Goal: Task Accomplishment & Management: Manage account settings

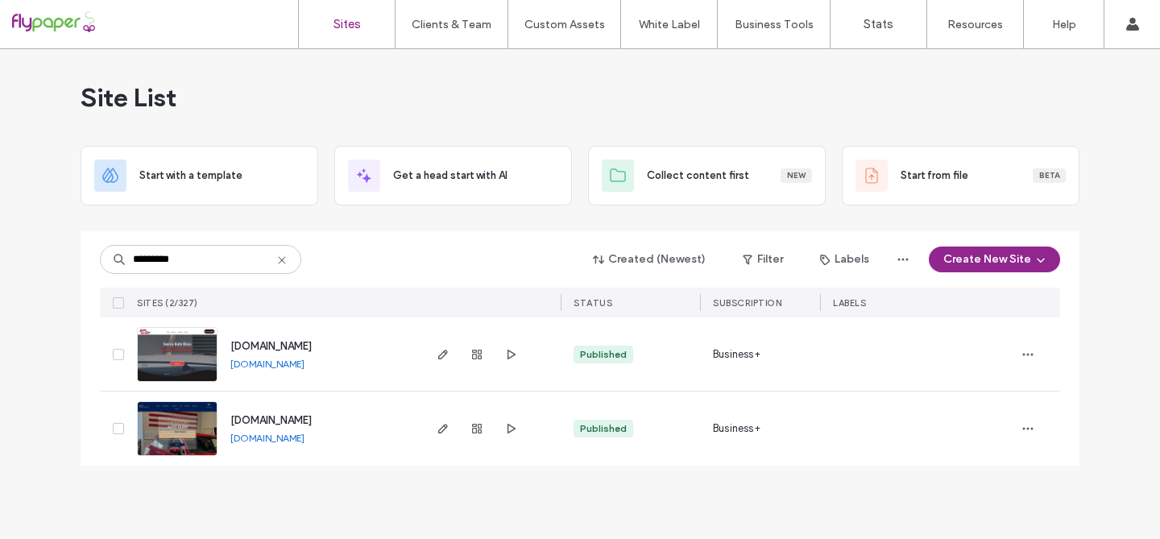
drag, startPoint x: 193, startPoint y: 259, endPoint x: 139, endPoint y: 260, distance: 54.0
click at [139, 260] on input "*********" at bounding box center [200, 259] width 201 height 29
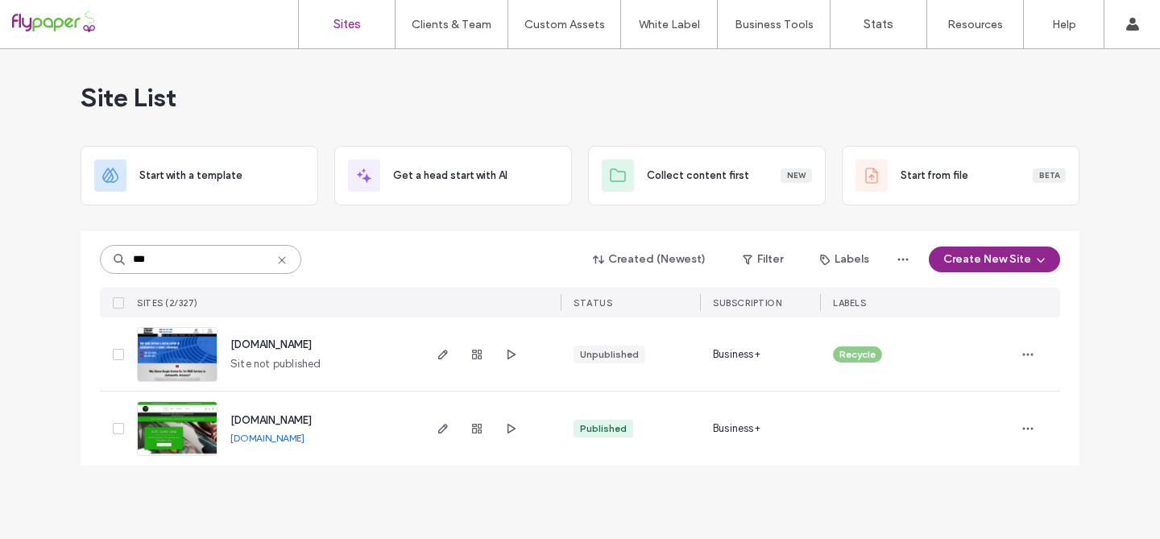
type input "***"
click at [172, 439] on img at bounding box center [177, 457] width 79 height 110
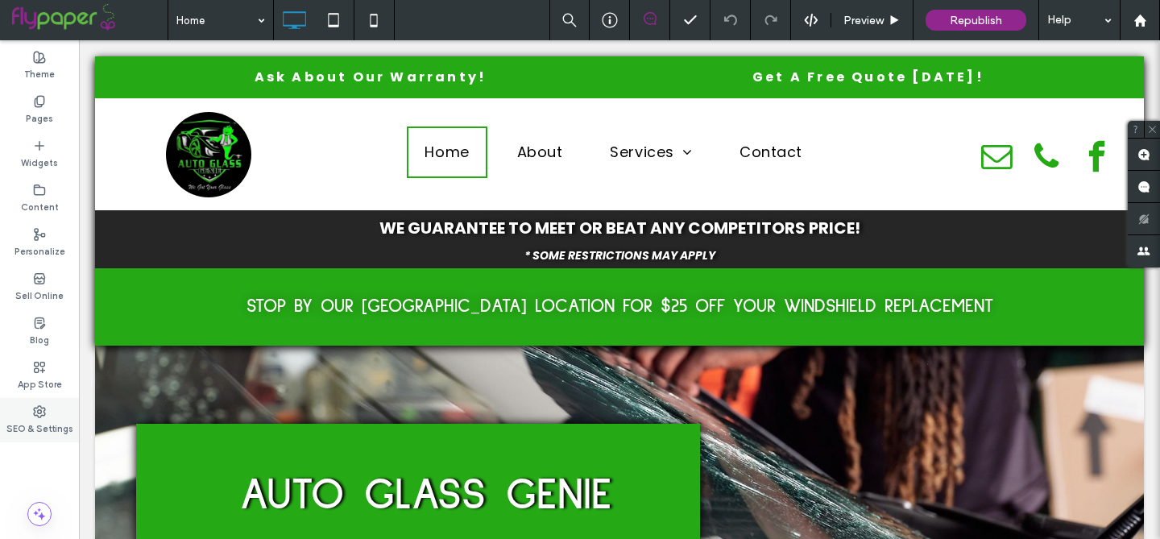
click at [36, 416] on icon at bounding box center [39, 411] width 13 height 13
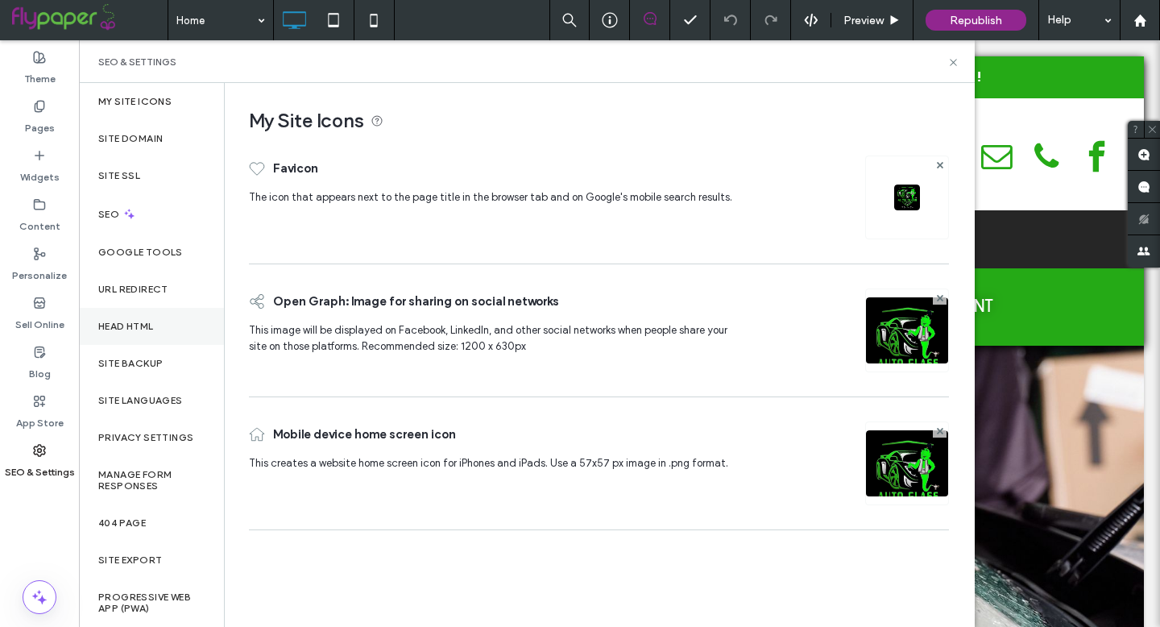
click at [118, 326] on label "Head HTML" at bounding box center [126, 326] width 56 height 11
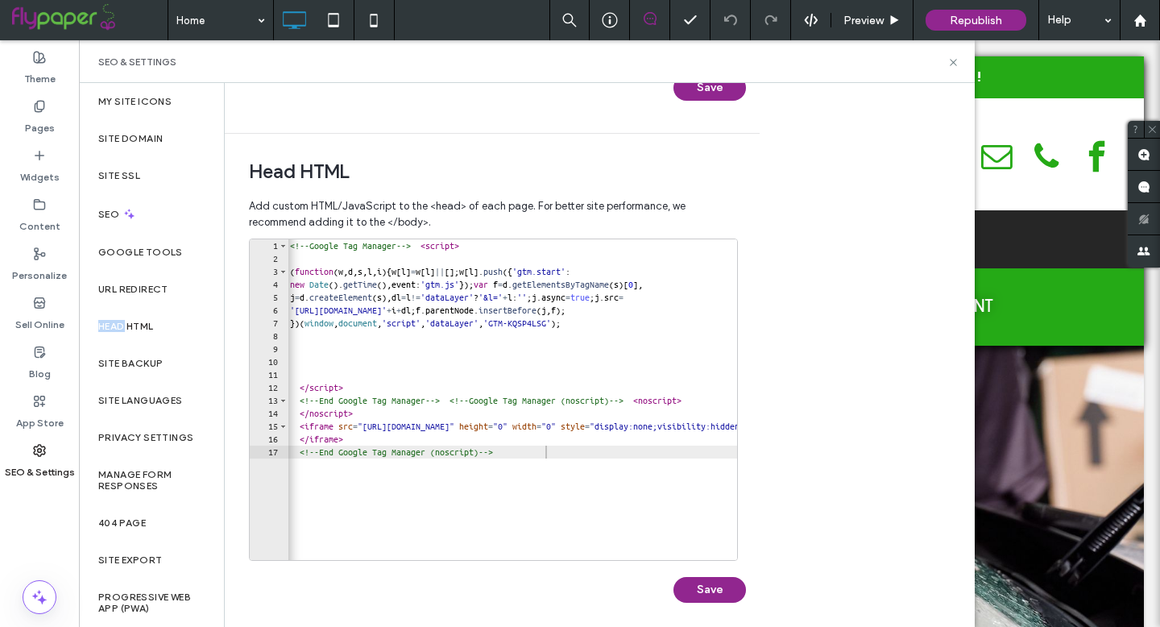
scroll to position [477, 0]
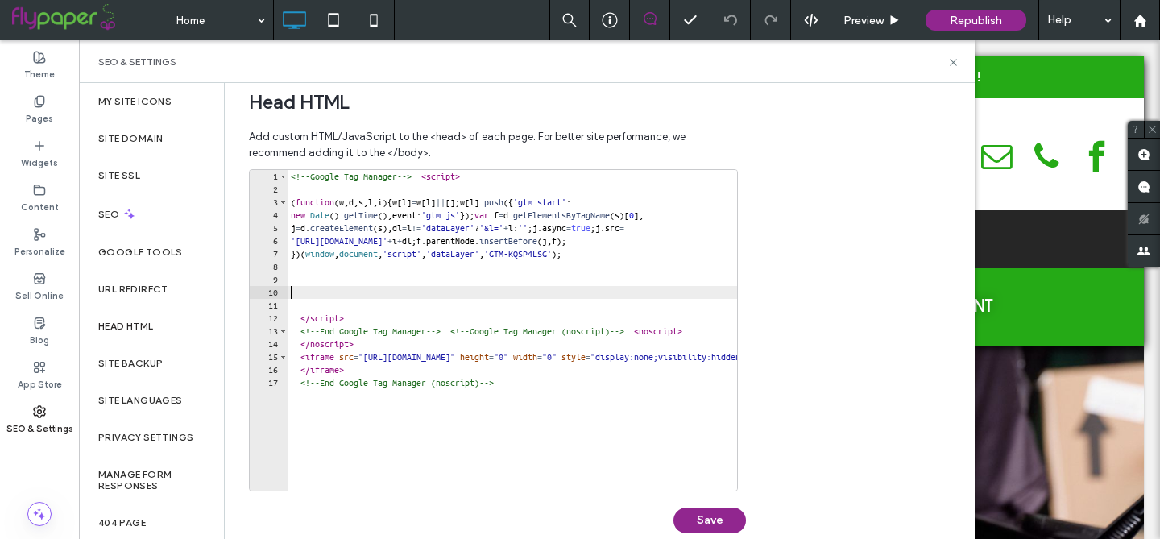
click at [291, 292] on div "<!-- Google Tag Manager --> < script > ( function ( w , d , s , l , i ) { w [ l…" at bounding box center [677, 343] width 778 height 346
click at [296, 296] on div "<!-- Google Tag Manager --> < script > ( function ( w , d , s , l , i ) { w [ l…" at bounding box center [677, 343] width 778 height 346
paste textarea "**********"
type textarea "**********"
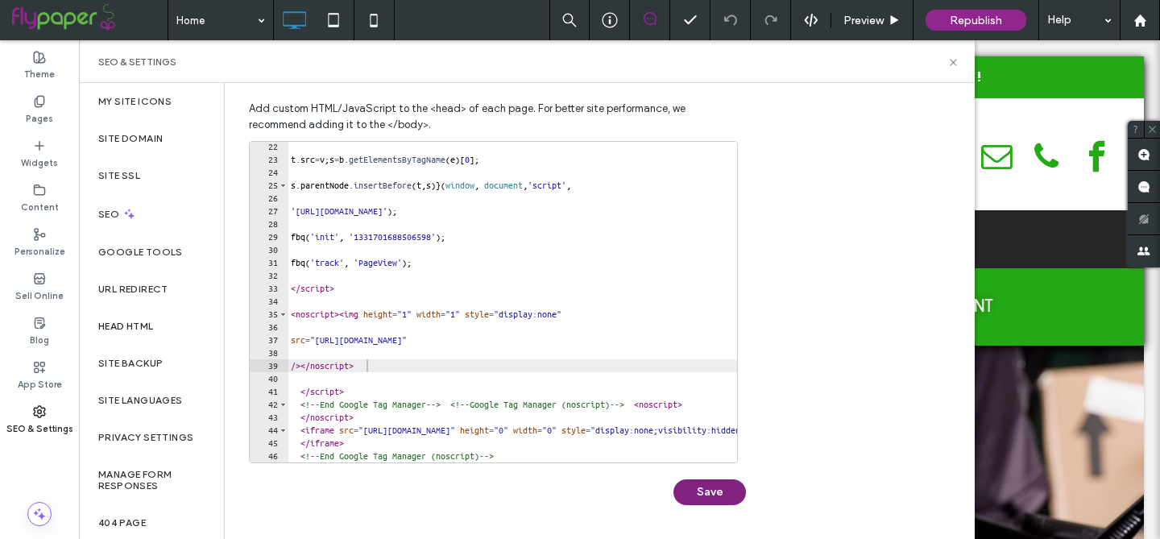
click at [700, 498] on button "Save" at bounding box center [709, 492] width 73 height 26
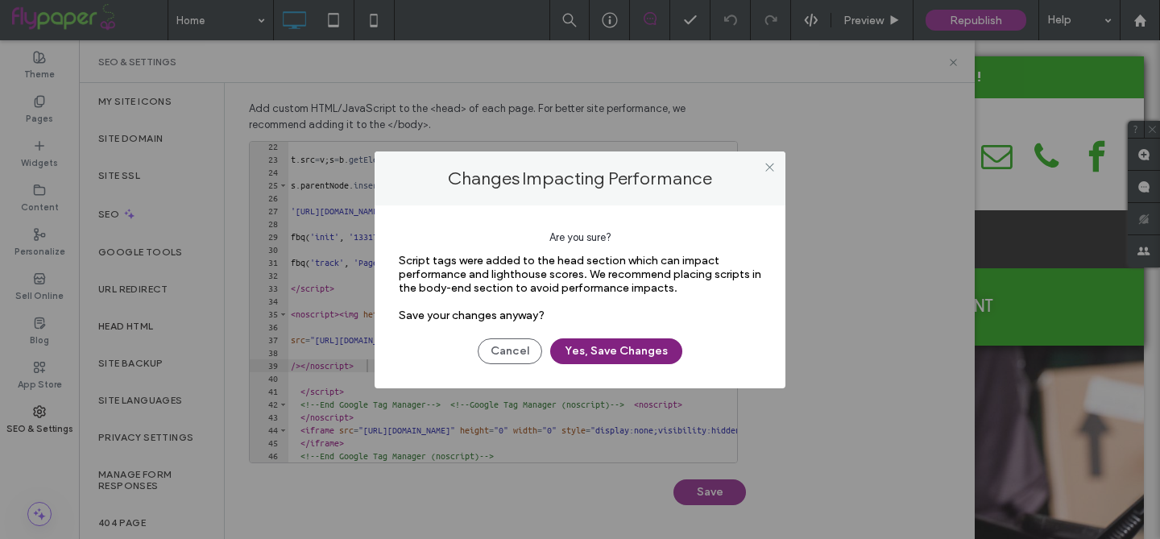
click at [634, 352] on button "Yes, Save Changes" at bounding box center [616, 351] width 132 height 26
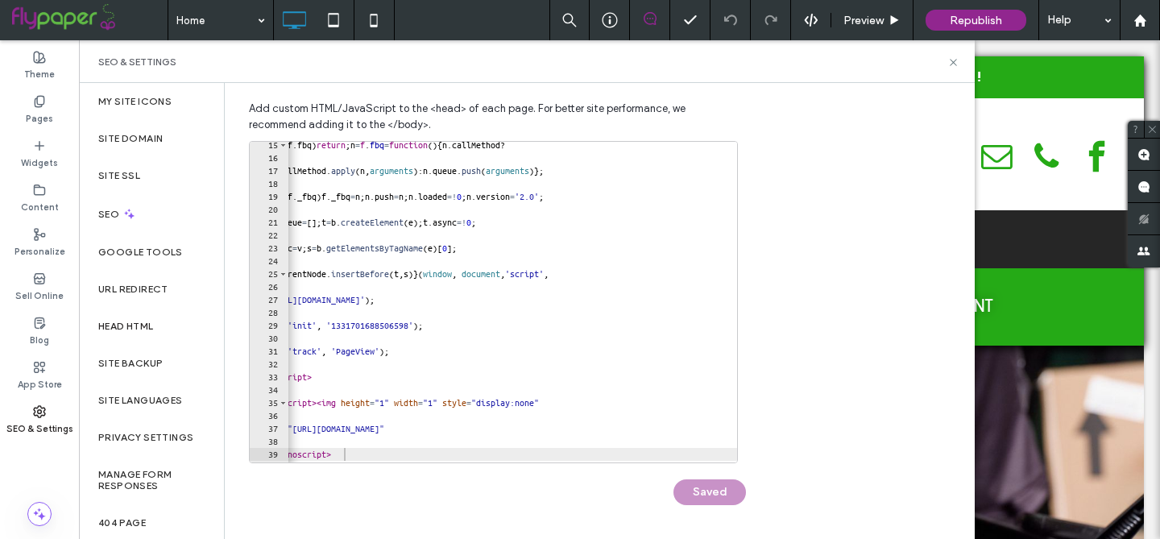
scroll to position [182, 0]
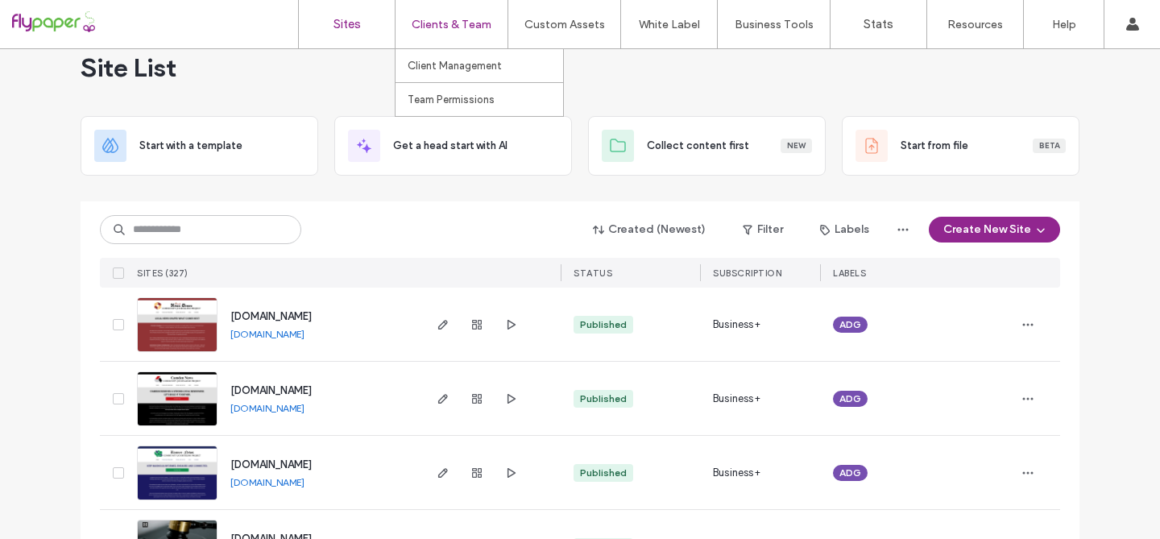
scroll to position [32, 0]
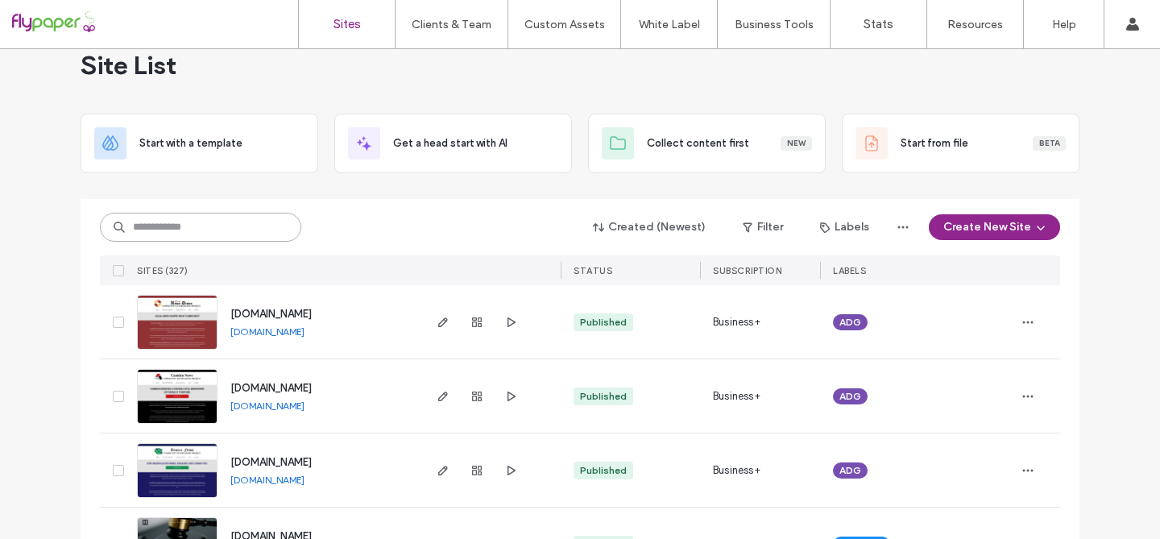
click at [185, 226] on input at bounding box center [200, 227] width 201 height 29
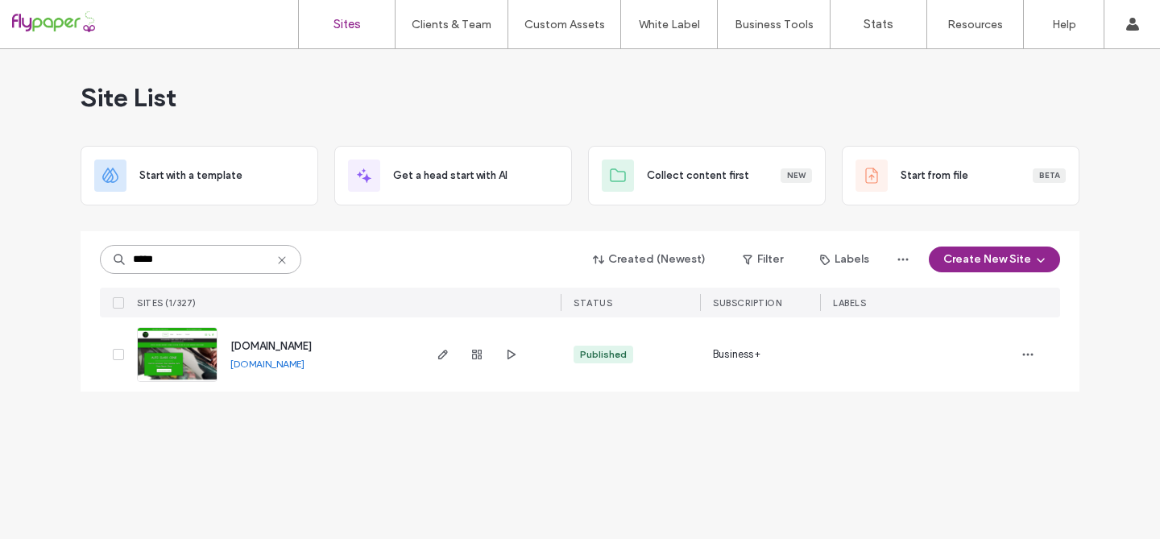
scroll to position [0, 0]
type input "*****"
click at [184, 352] on img at bounding box center [177, 383] width 79 height 110
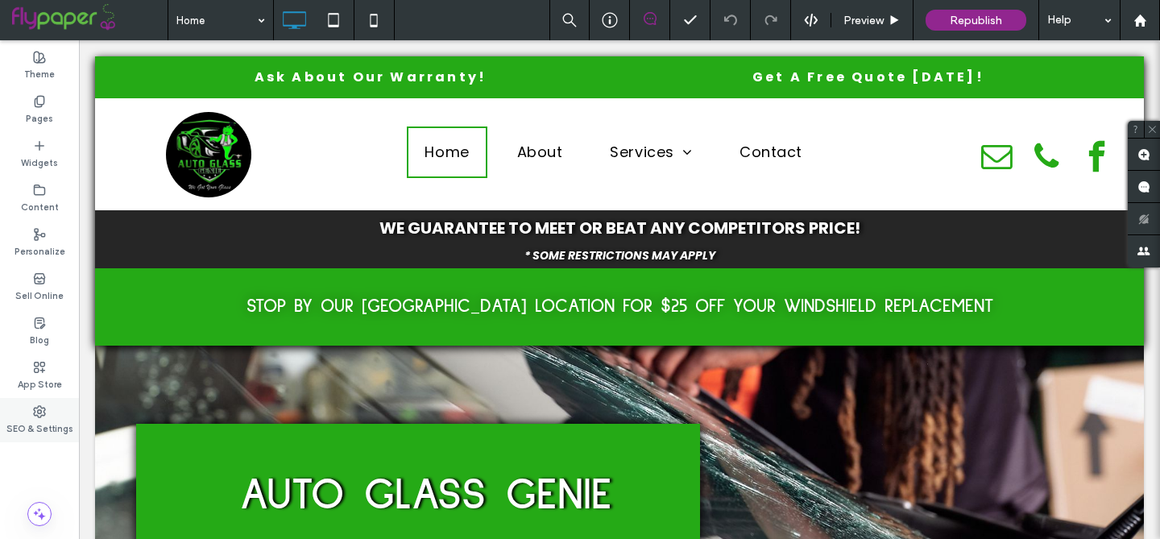
click at [41, 416] on use at bounding box center [39, 411] width 11 height 11
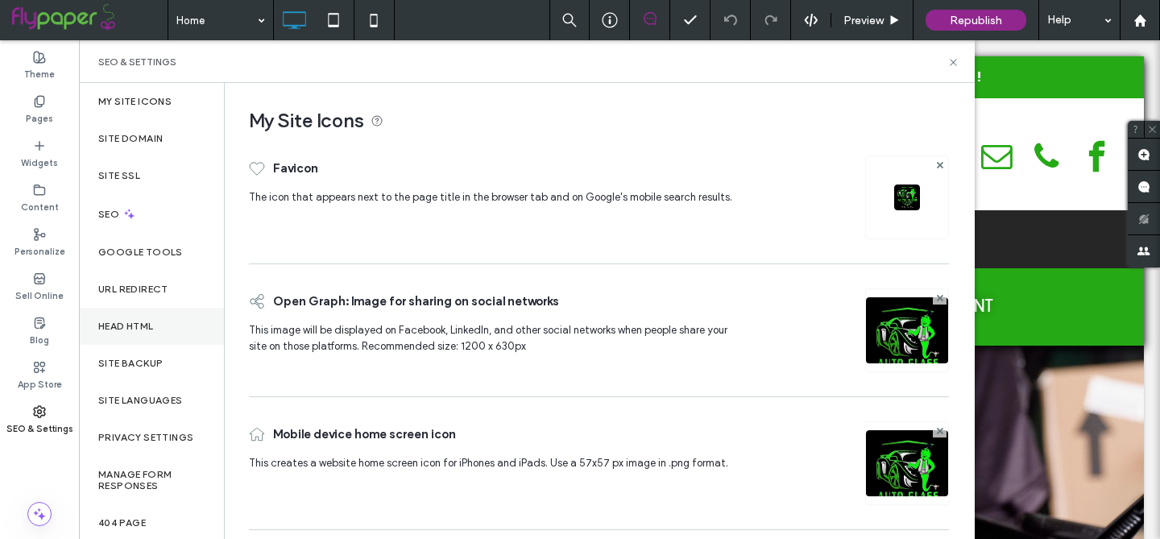
click at [135, 328] on label "Head HTML" at bounding box center [126, 326] width 56 height 11
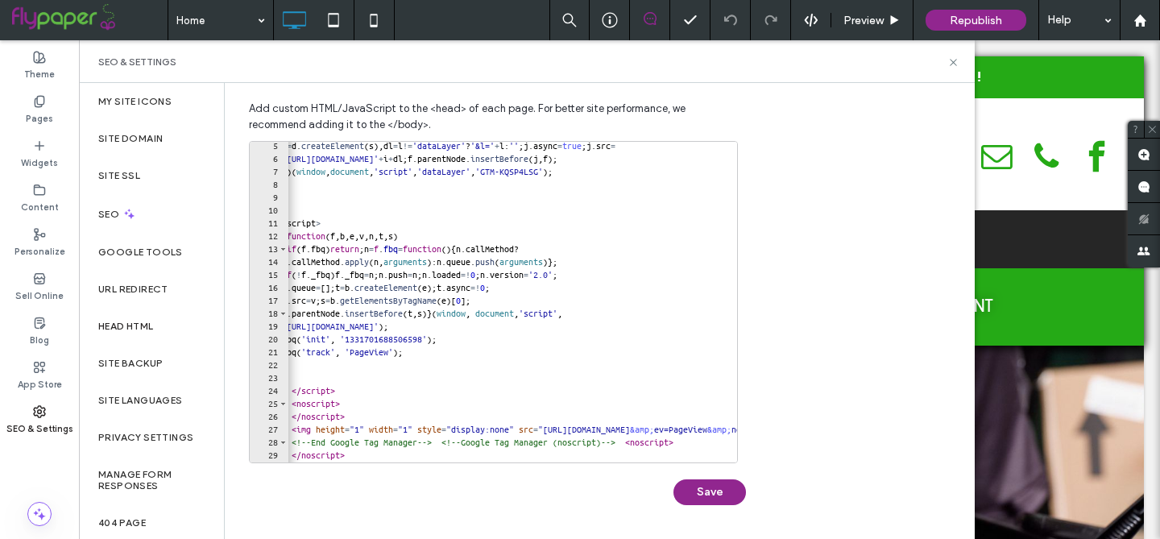
scroll to position [0, 10]
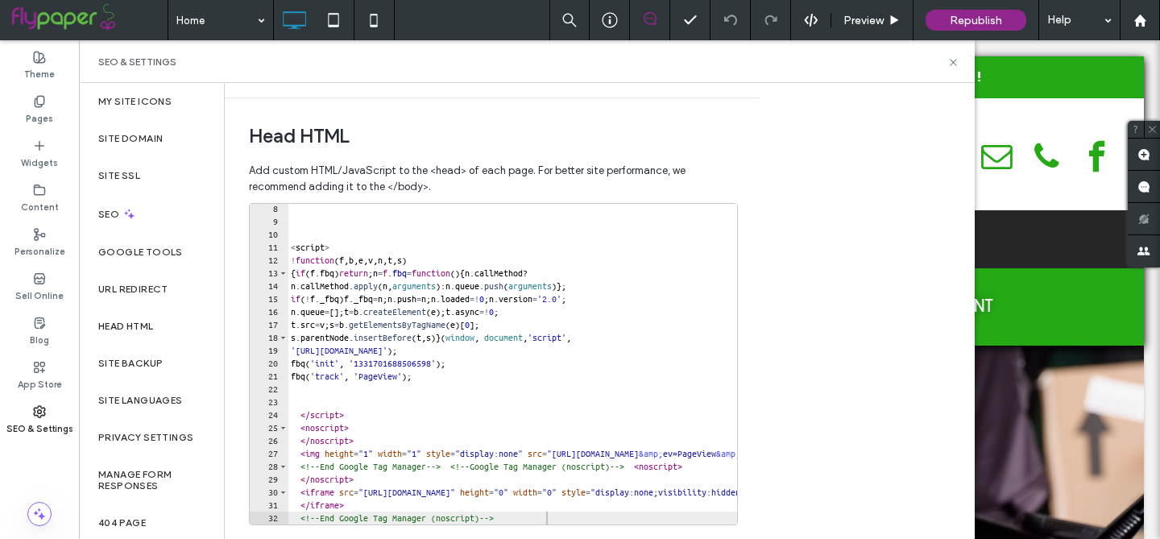
scroll to position [565, 0]
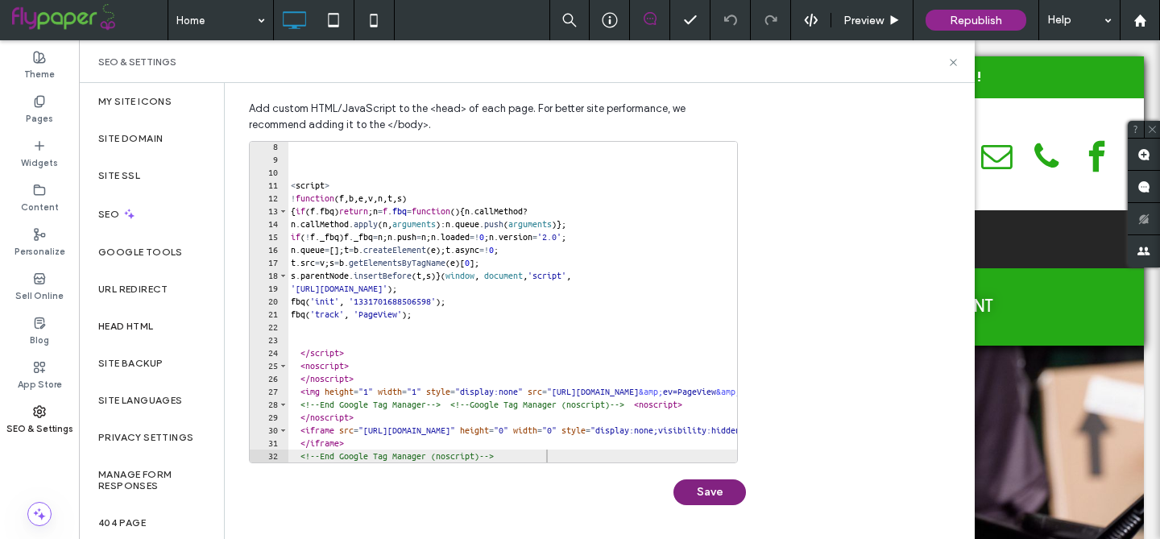
click at [698, 493] on button "Save" at bounding box center [709, 492] width 73 height 26
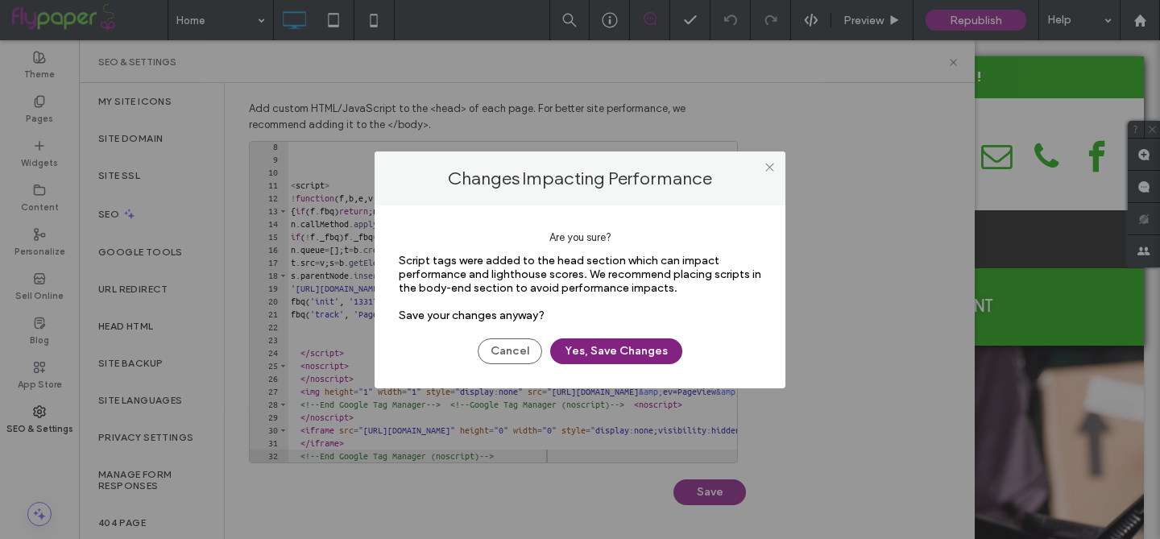
click at [606, 355] on button "Yes, Save Changes" at bounding box center [616, 351] width 132 height 26
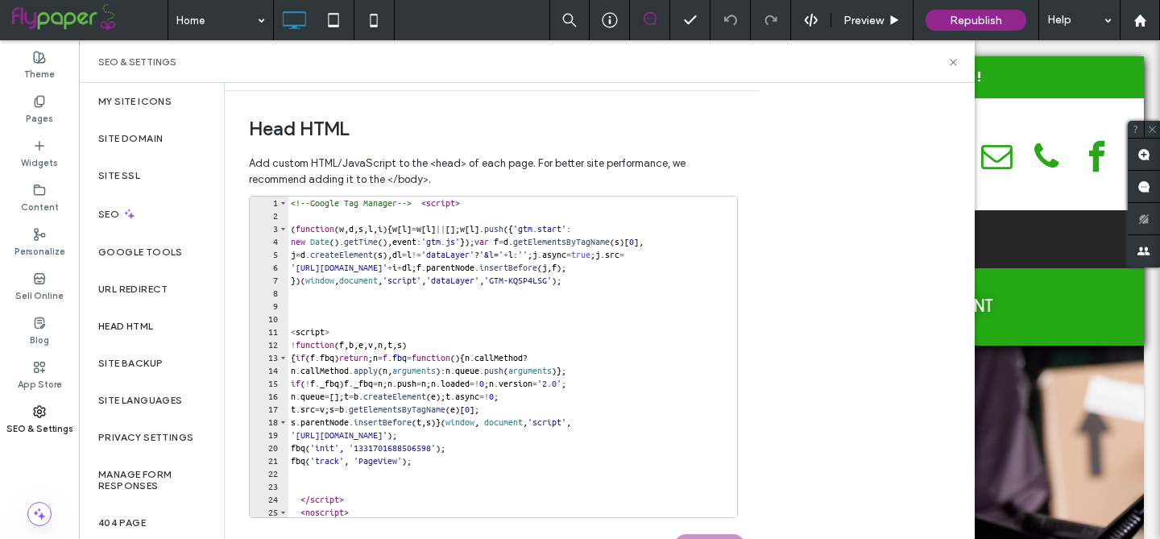
scroll to position [416, 0]
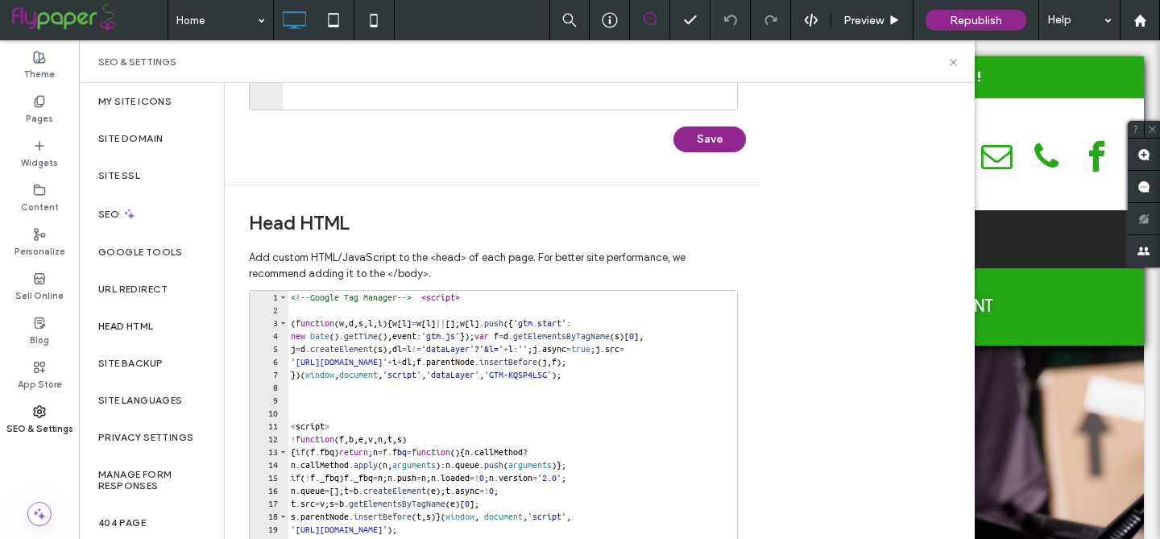
click at [73, 17] on span at bounding box center [89, 20] width 155 height 32
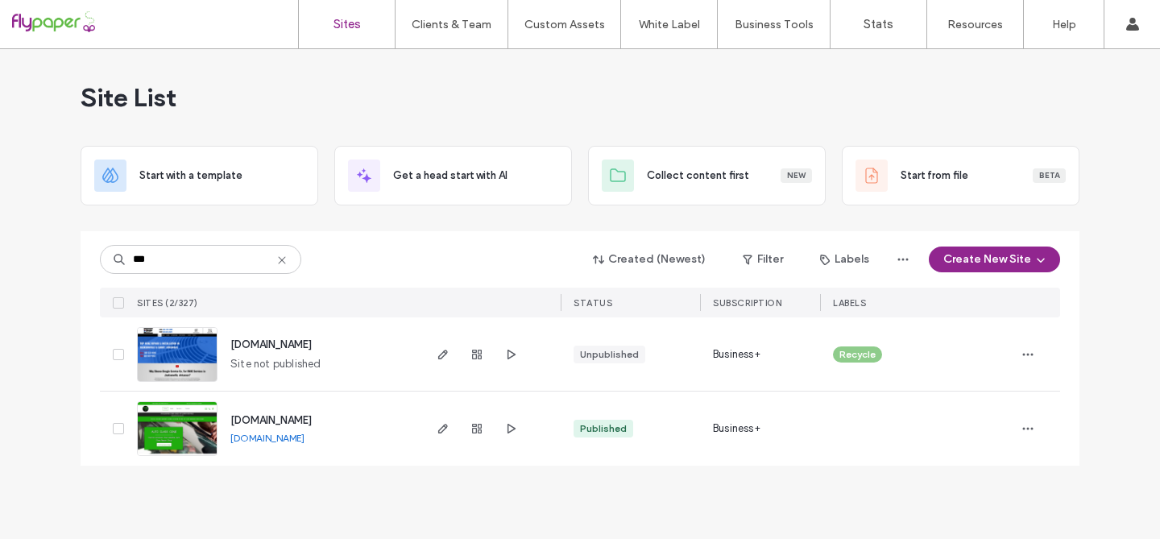
type input "***"
click at [176, 437] on img at bounding box center [177, 457] width 79 height 110
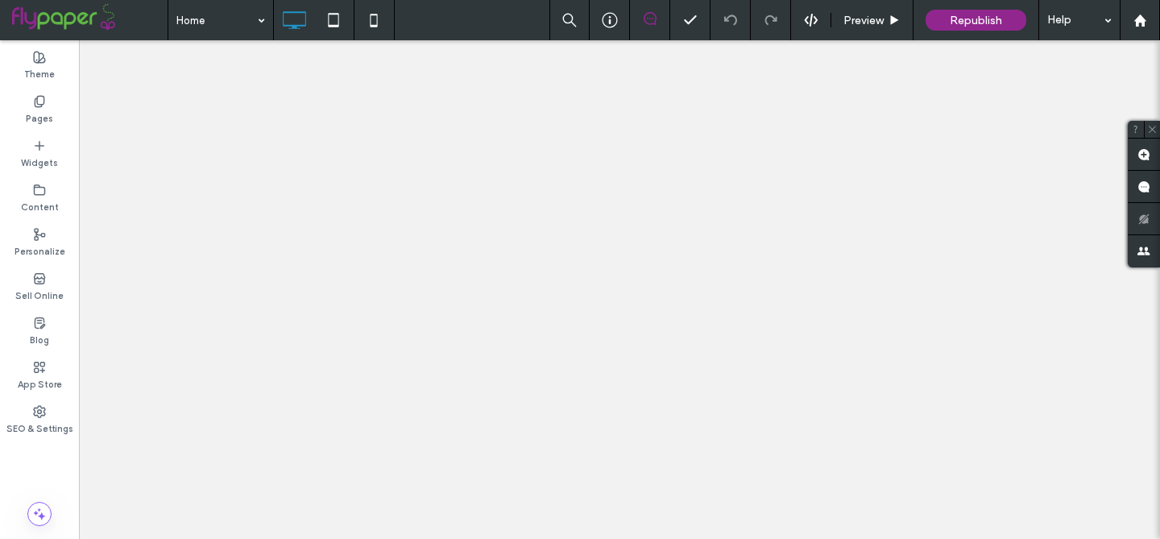
click at [41, 431] on label "SEO & Settings" at bounding box center [39, 427] width 67 height 18
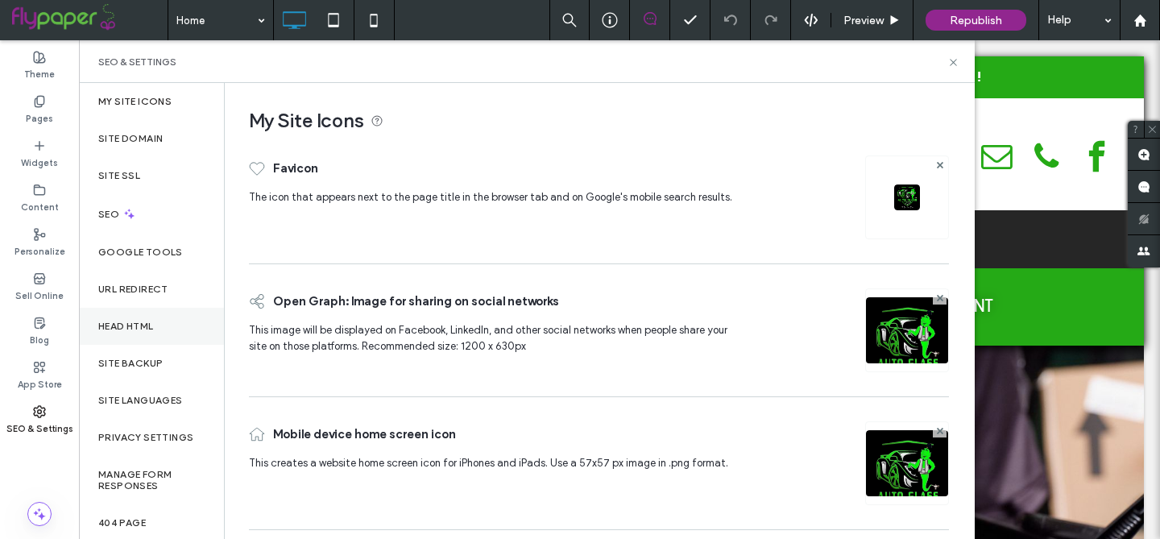
click at [154, 330] on label "Head HTML" at bounding box center [126, 326] width 56 height 11
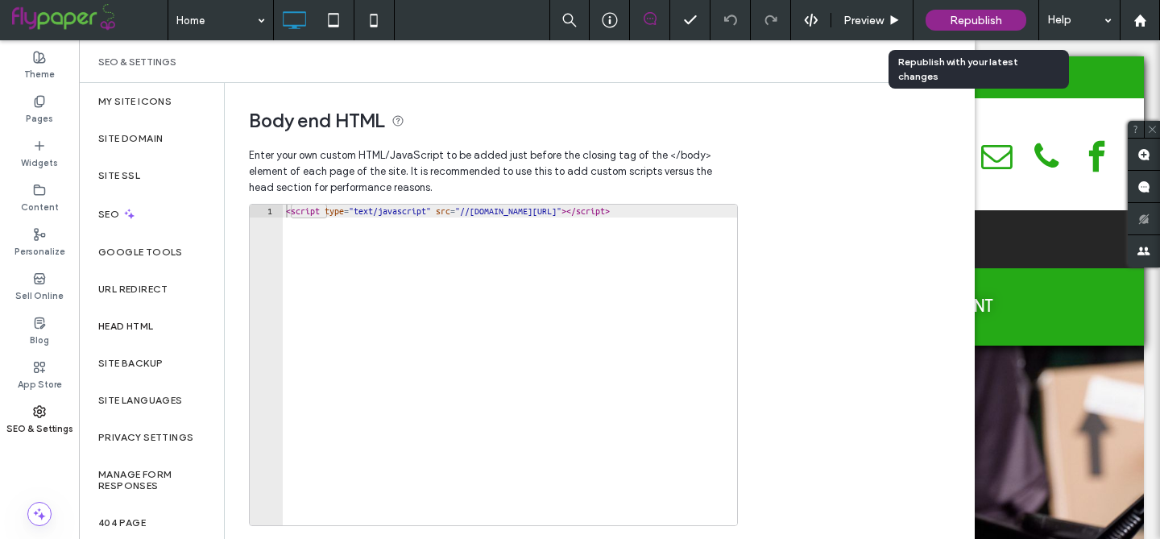
click at [976, 24] on span "Republish" at bounding box center [976, 21] width 52 height 14
